Goal: Task Accomplishment & Management: Use online tool/utility

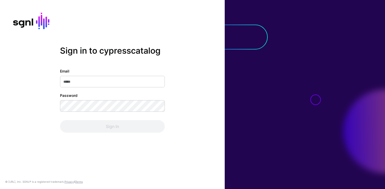
click at [132, 82] on input "Email" at bounding box center [112, 82] width 105 height 12
type input "**********"
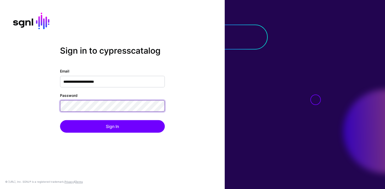
click at [60, 120] on button "Sign In" at bounding box center [112, 126] width 105 height 13
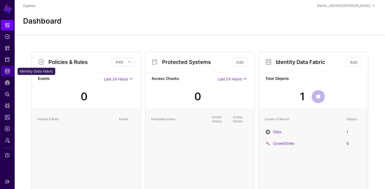
click at [5, 71] on span "Identity Data Fabric" at bounding box center [7, 71] width 5 height 5
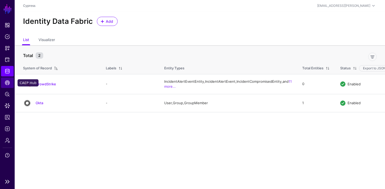
click at [7, 80] on span "CAEP Hub" at bounding box center [7, 82] width 5 height 5
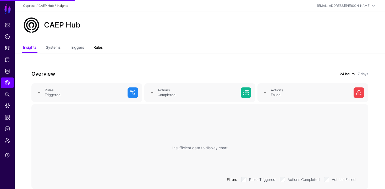
click at [96, 47] on link "Rules" at bounding box center [97, 48] width 9 height 10
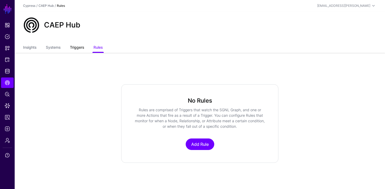
click at [83, 49] on link "Triggers" at bounding box center [77, 48] width 14 height 10
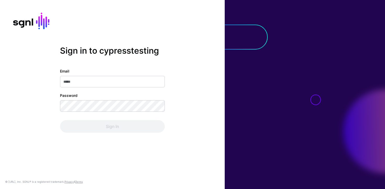
click at [112, 81] on input "Email" at bounding box center [112, 82] width 105 height 12
type input "**********"
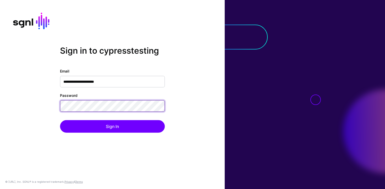
click at [60, 120] on button "Sign In" at bounding box center [112, 126] width 105 height 13
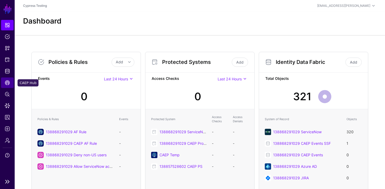
click at [5, 84] on span "CAEP Hub" at bounding box center [7, 82] width 5 height 5
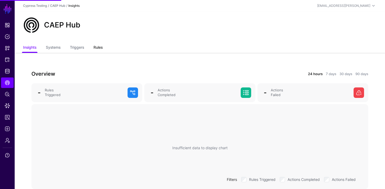
click at [100, 45] on link "Rules" at bounding box center [97, 48] width 9 height 10
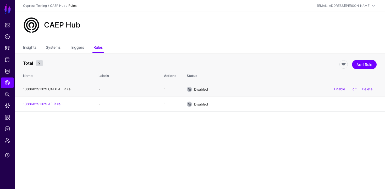
click at [54, 89] on link "138868291029 CAEP AF Rule" at bounding box center [47, 89] width 48 height 4
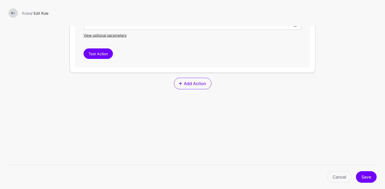
scroll to position [225, 0]
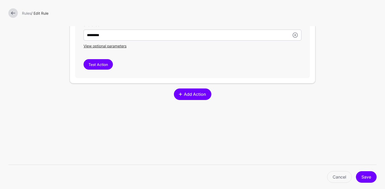
click at [192, 96] on span "Add Action" at bounding box center [194, 94] width 23 height 6
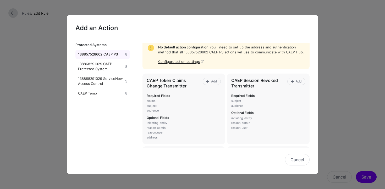
scroll to position [0, 0]
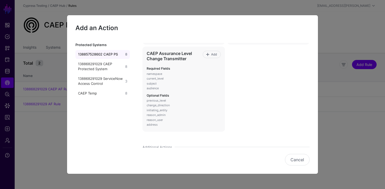
scroll to position [225, 0]
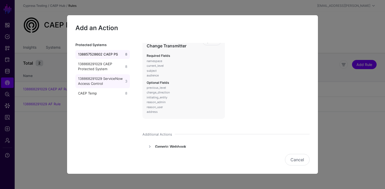
click at [104, 83] on div "138868291029 ServiceNow Access Control" at bounding box center [100, 81] width 47 height 10
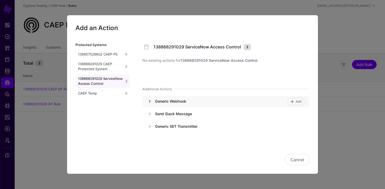
click at [150, 103] on link at bounding box center [149, 101] width 6 height 6
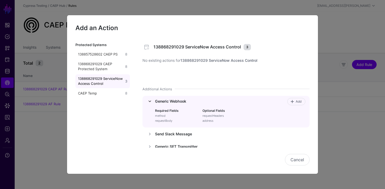
click at [150, 103] on link at bounding box center [149, 101] width 6 height 6
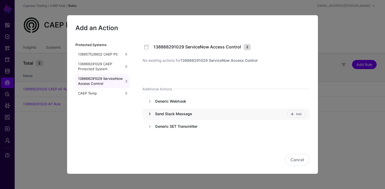
click at [150, 113] on link at bounding box center [149, 114] width 6 height 6
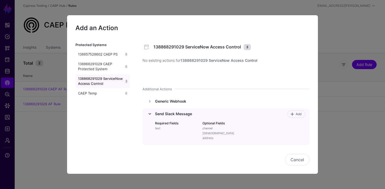
click at [150, 113] on link at bounding box center [149, 114] width 6 height 6
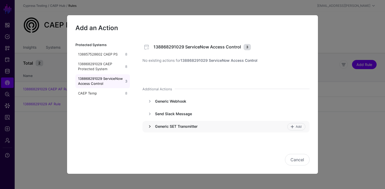
click at [151, 125] on link at bounding box center [149, 126] width 6 height 6
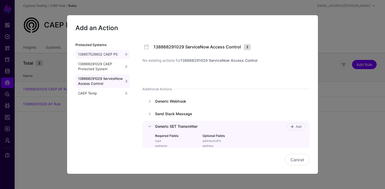
click at [113, 54] on div "138857528602 CAEP PS" at bounding box center [100, 54] width 47 height 5
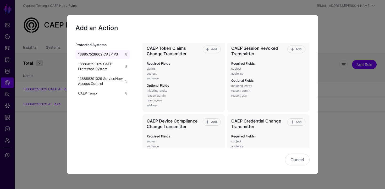
scroll to position [48, 0]
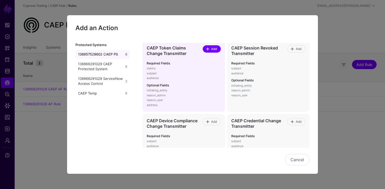
click at [211, 50] on span "Add" at bounding box center [213, 49] width 7 height 5
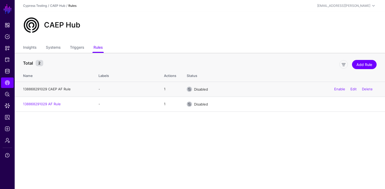
click at [53, 87] on link "138868291029 CAEP AF Rule" at bounding box center [47, 89] width 48 height 4
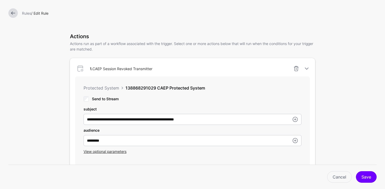
scroll to position [123, 0]
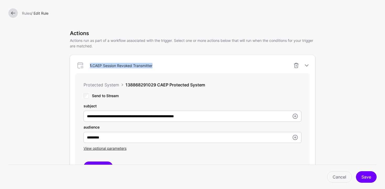
drag, startPoint x: 153, startPoint y: 66, endPoint x: 100, endPoint y: 61, distance: 52.8
click at [100, 61] on div "1. CAEP Session Revoked Transmitter" at bounding box center [192, 65] width 239 height 10
